Goal: Task Accomplishment & Management: Manage account settings

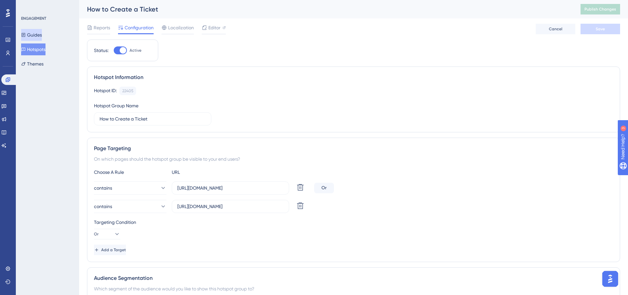
click at [36, 36] on button "Guides" at bounding box center [31, 35] width 21 height 12
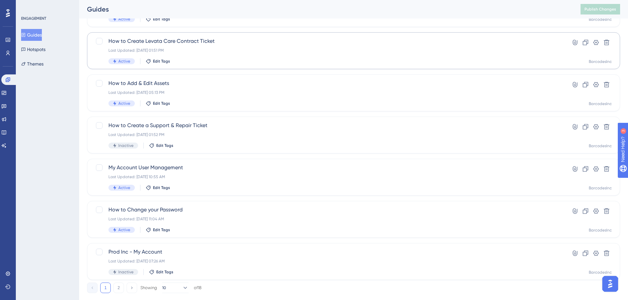
scroll to position [198, 0]
click at [132, 125] on span "How to Create a Support & Repair Ticket" at bounding box center [326, 125] width 437 height 8
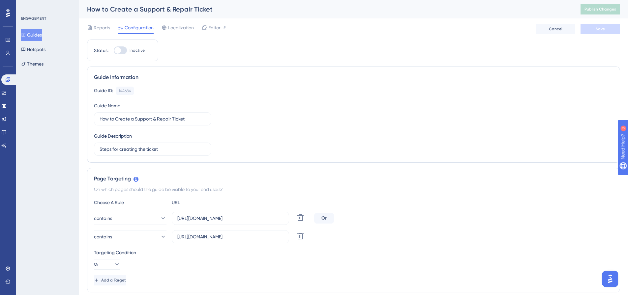
click at [118, 51] on div at bounding box center [117, 50] width 7 height 7
click at [114, 51] on input "Inactive" at bounding box center [113, 50] width 0 height 0
checkbox input "true"
click at [597, 28] on span "Save" at bounding box center [600, 28] width 9 height 5
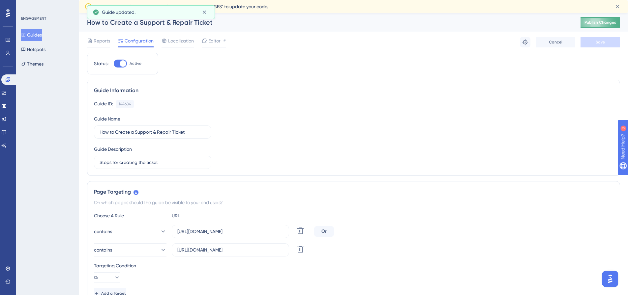
click at [601, 20] on span "Publish Changes" at bounding box center [600, 22] width 32 height 5
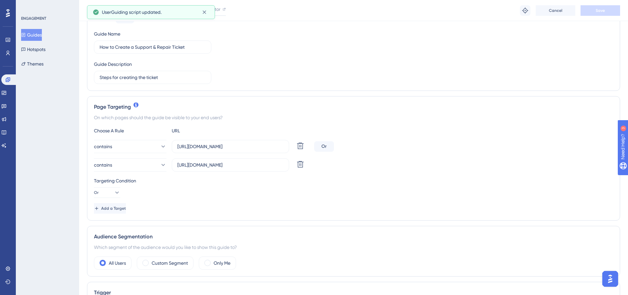
scroll to position [165, 0]
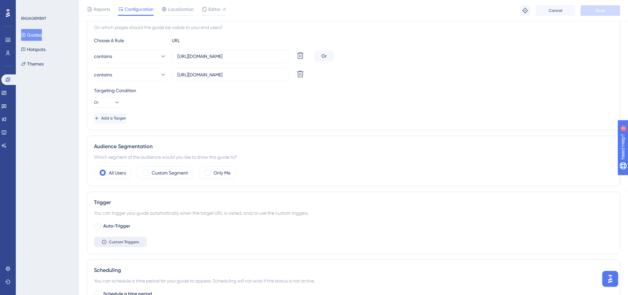
click at [115, 243] on span "Custom Triggers" at bounding box center [124, 242] width 30 height 5
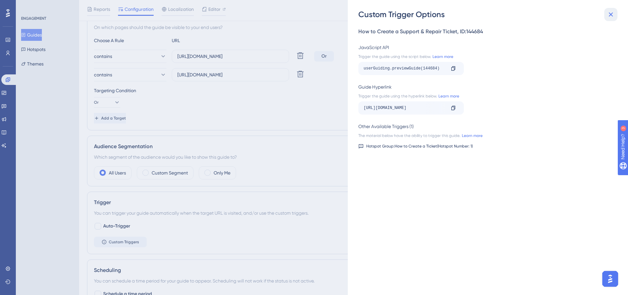
click at [609, 17] on icon at bounding box center [611, 15] width 8 height 8
